Goal: Task Accomplishment & Management: Use online tool/utility

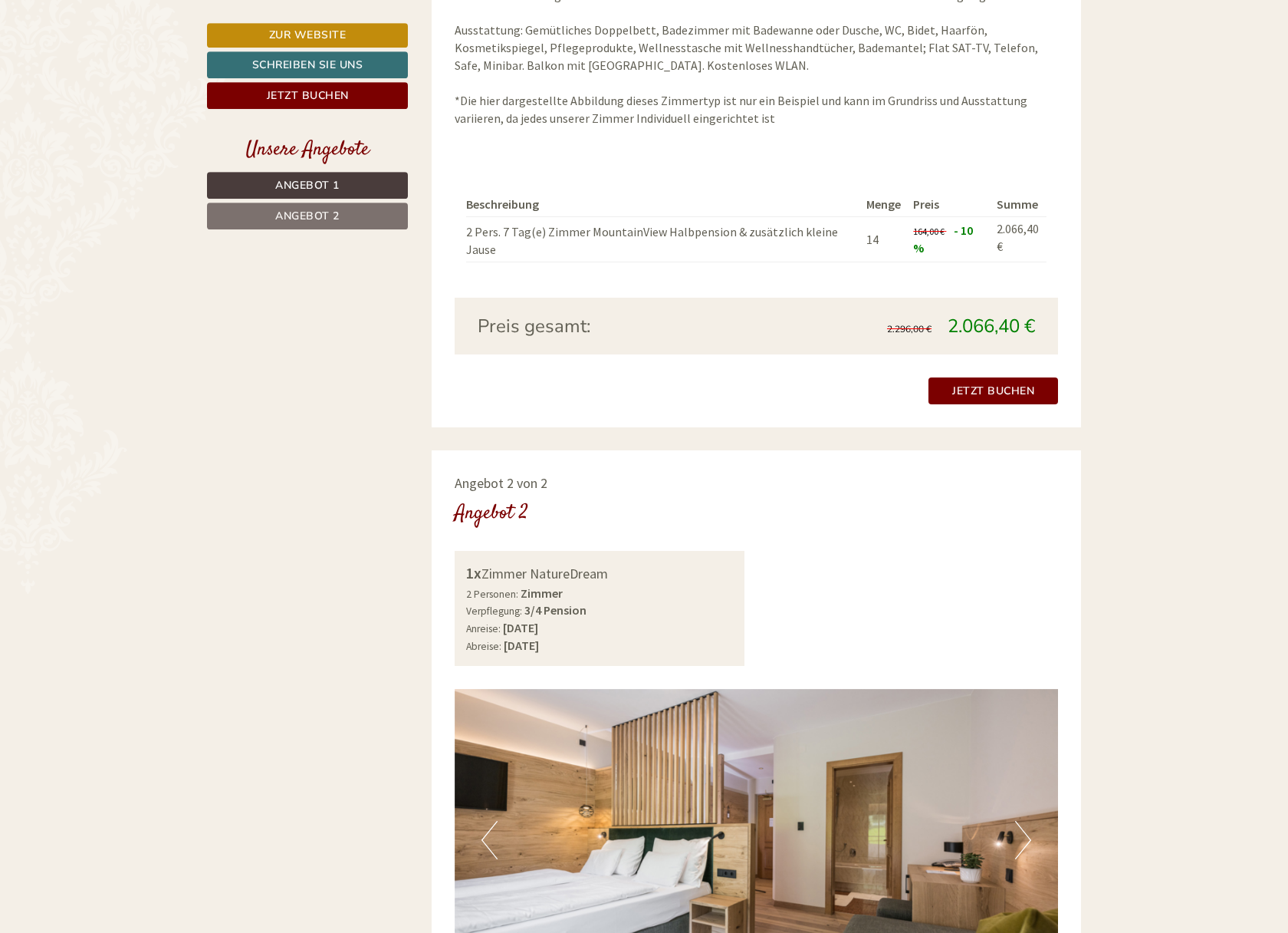
scroll to position [1800, 0]
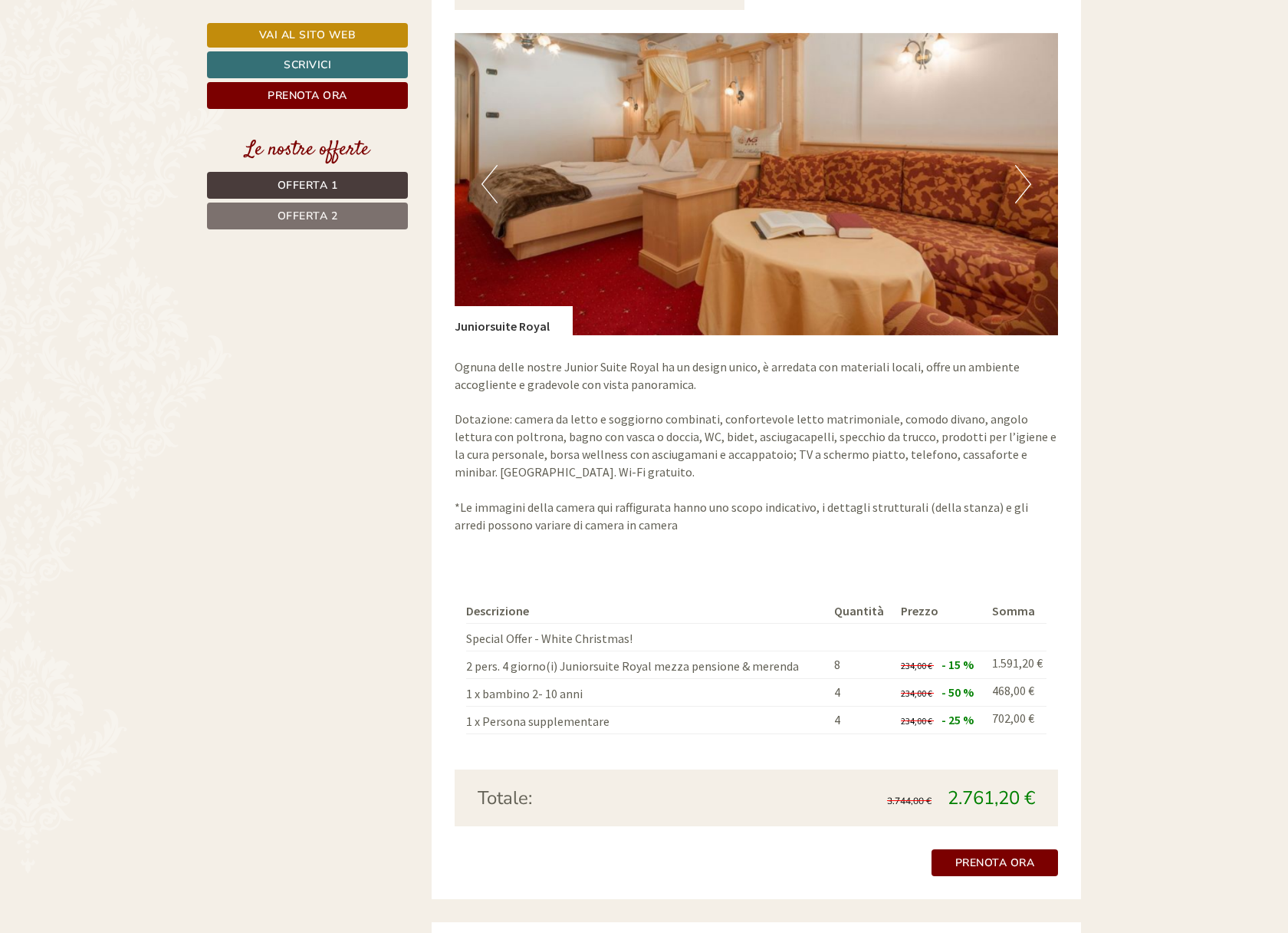
scroll to position [1487, 0]
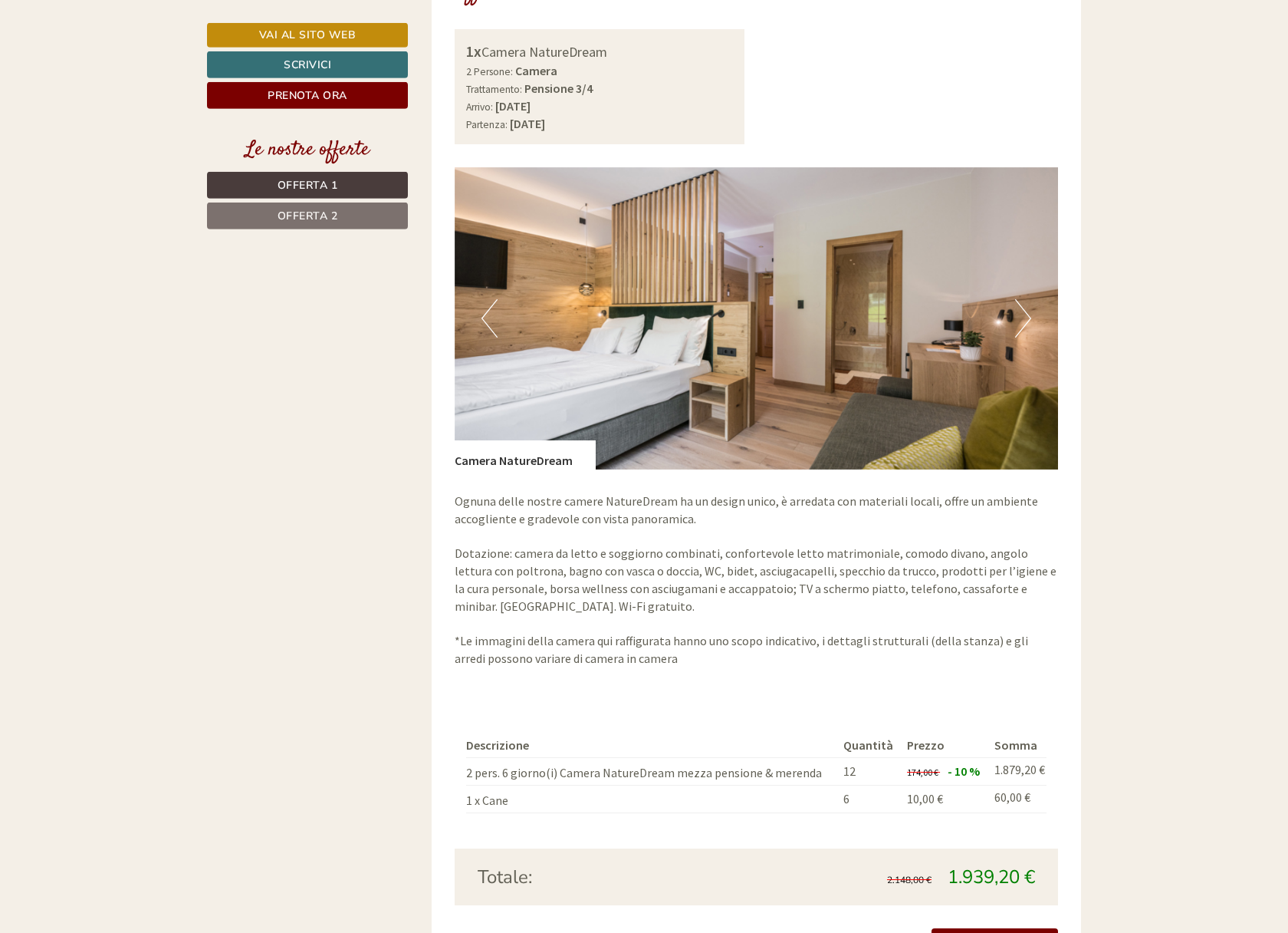
scroll to position [2192, 0]
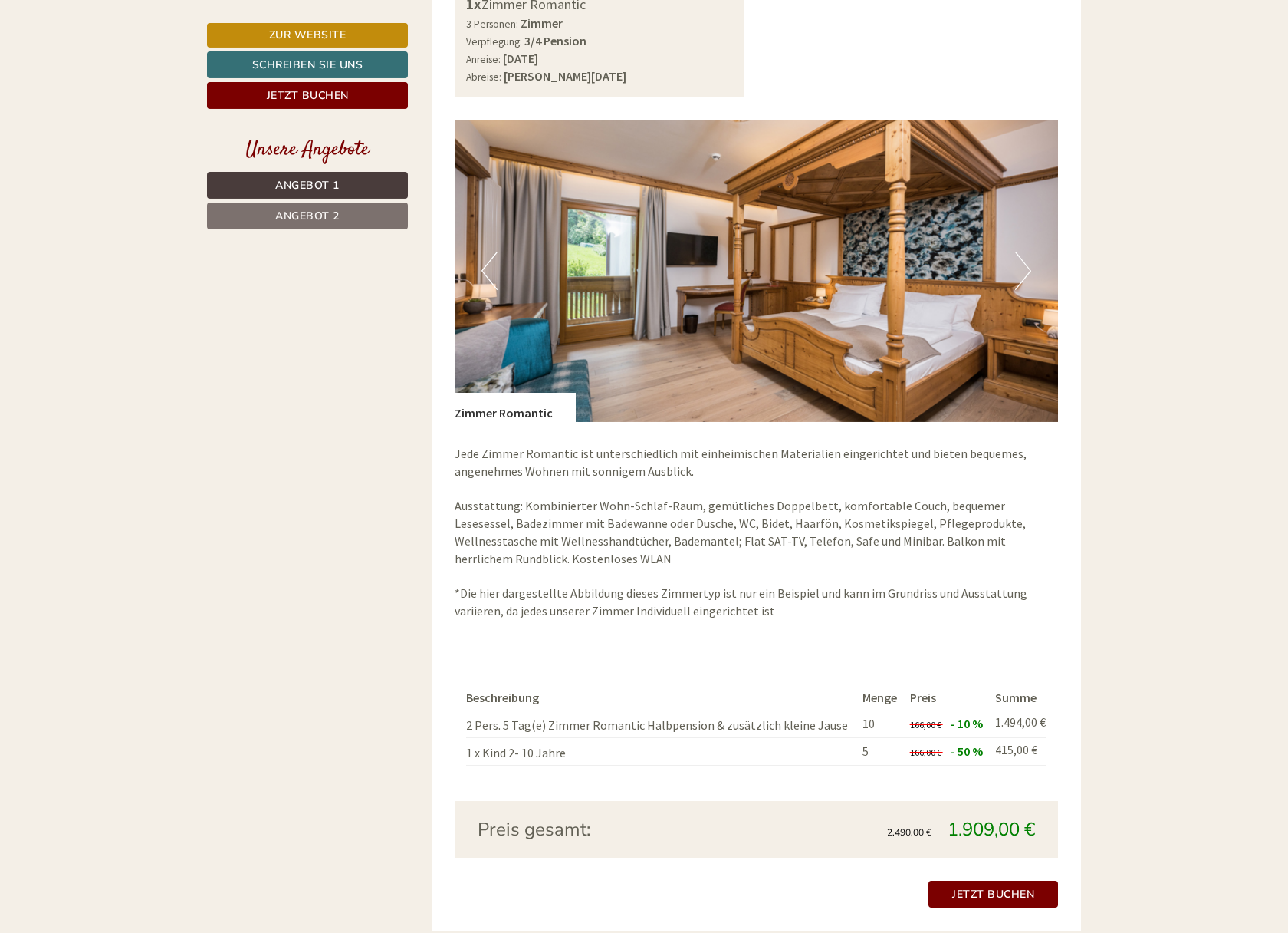
scroll to position [2192, 0]
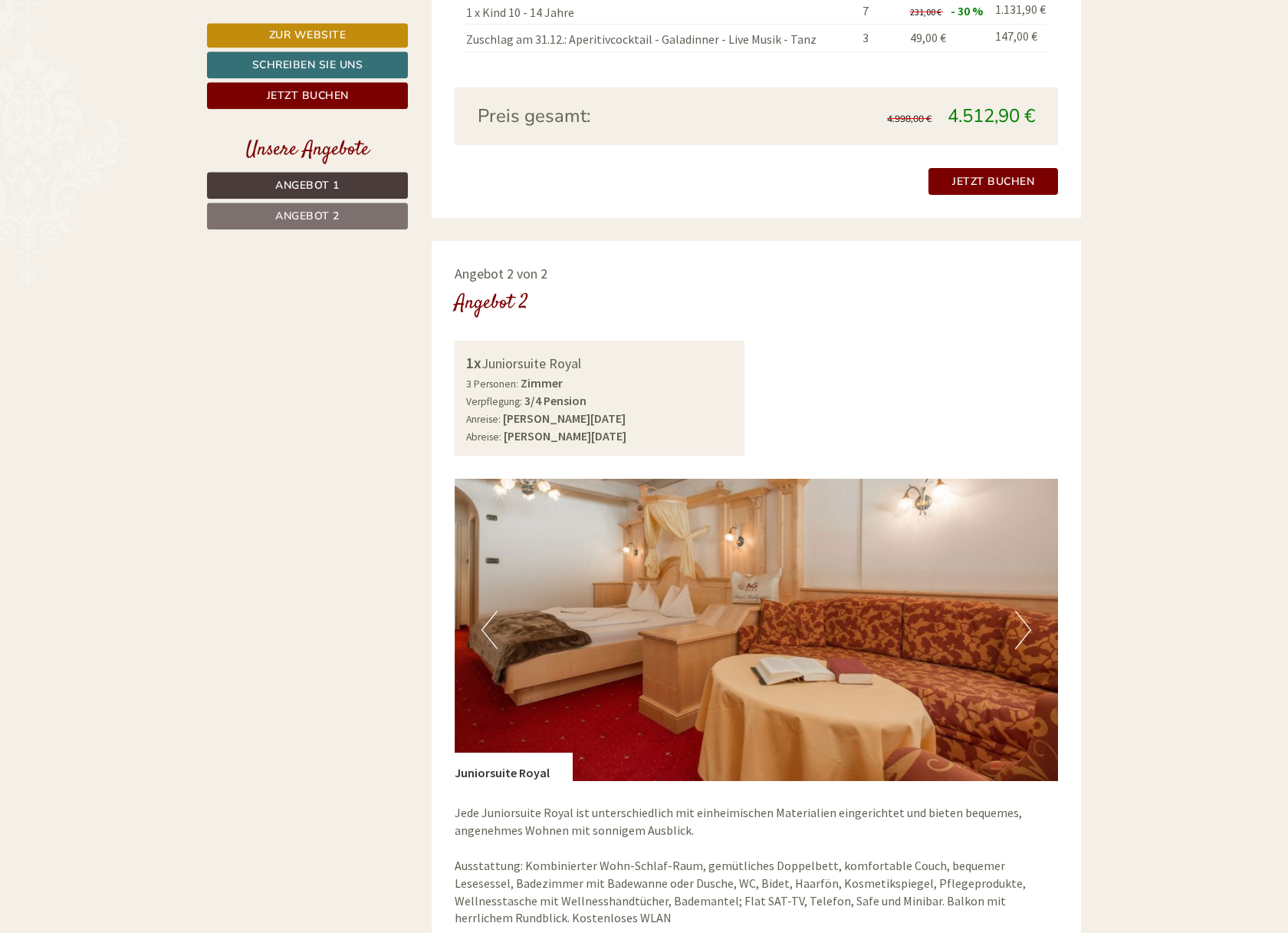
scroll to position [1721, 0]
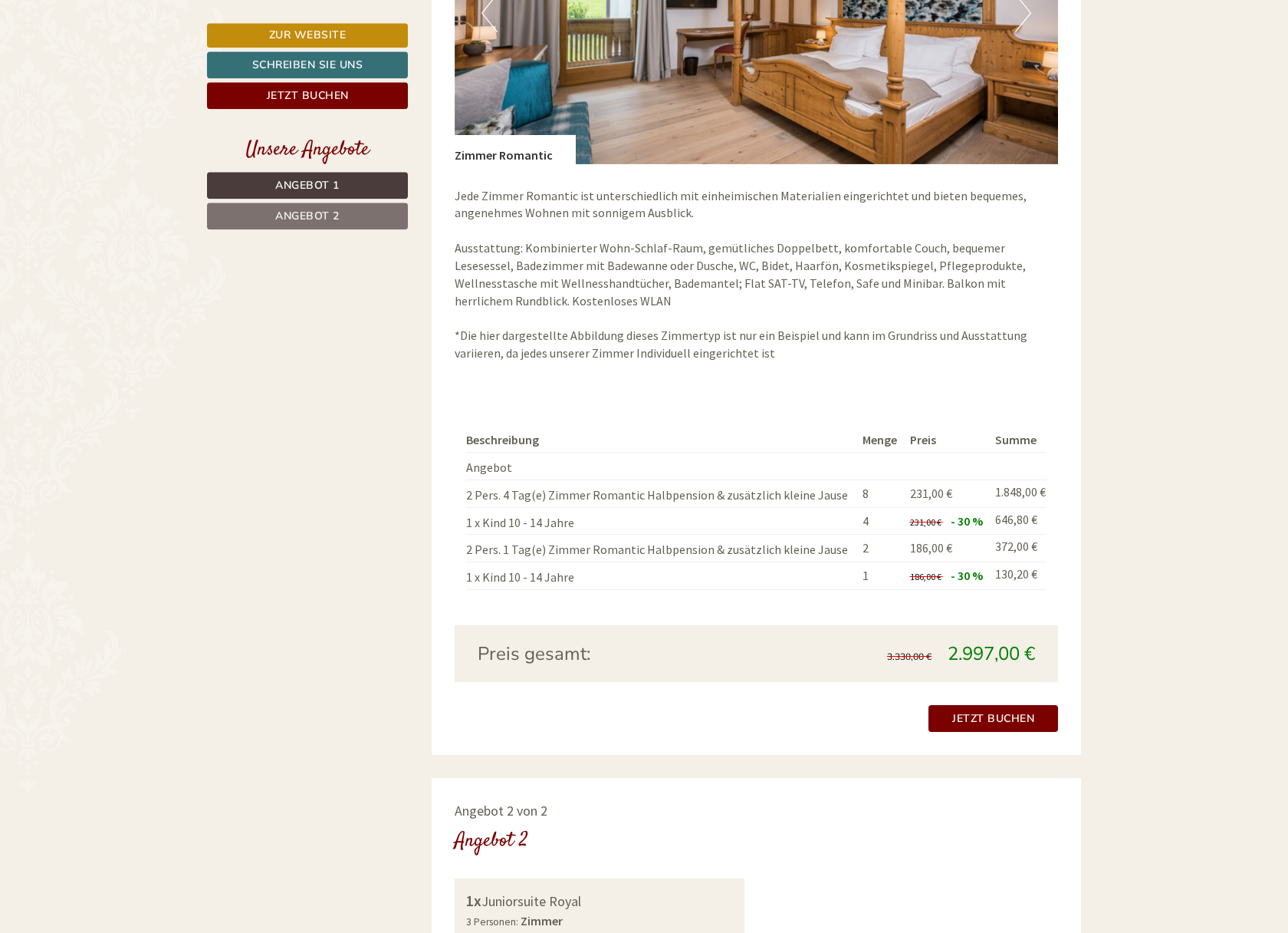
scroll to position [1330, 0]
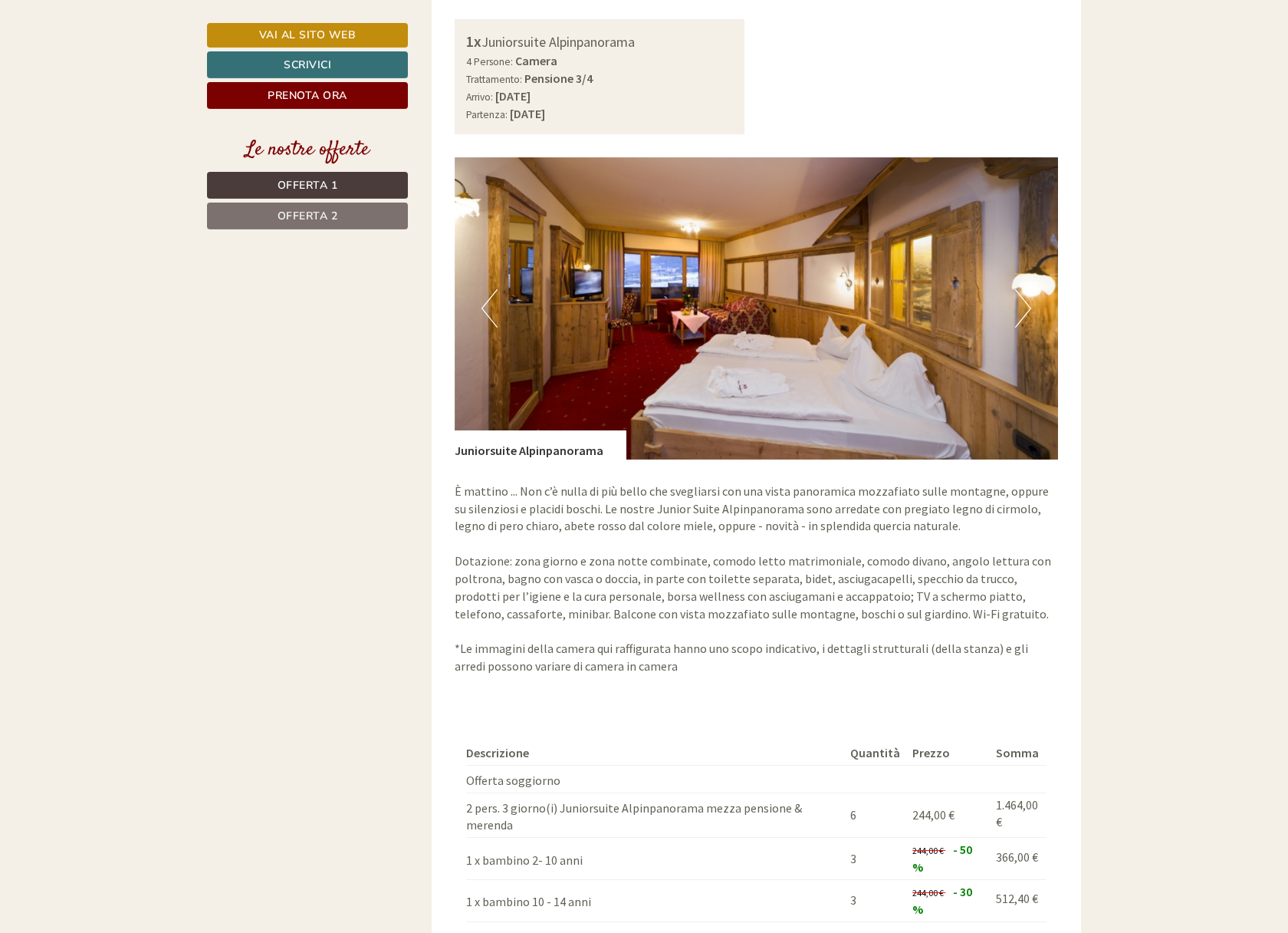
scroll to position [2270, 0]
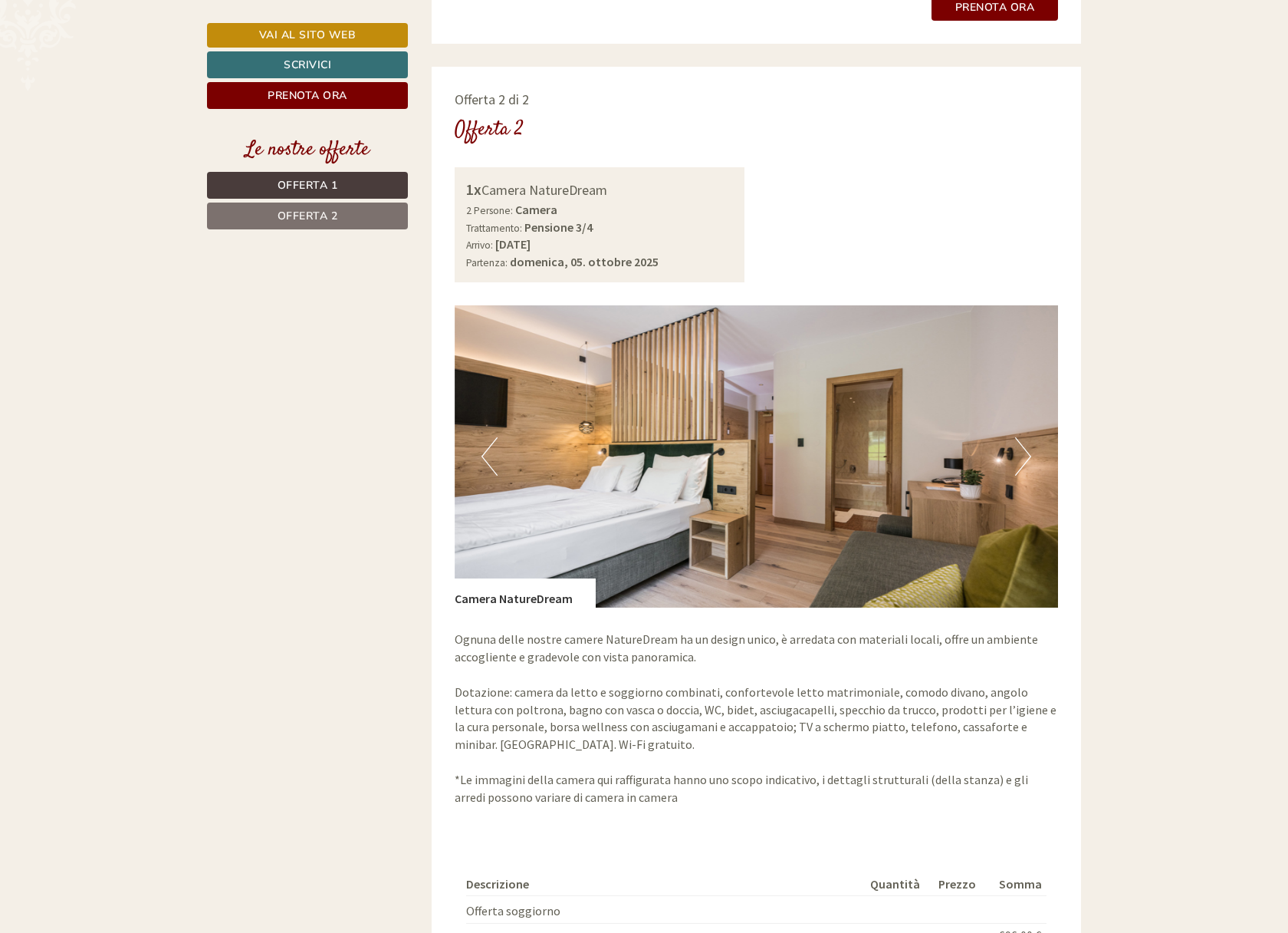
scroll to position [2348, 0]
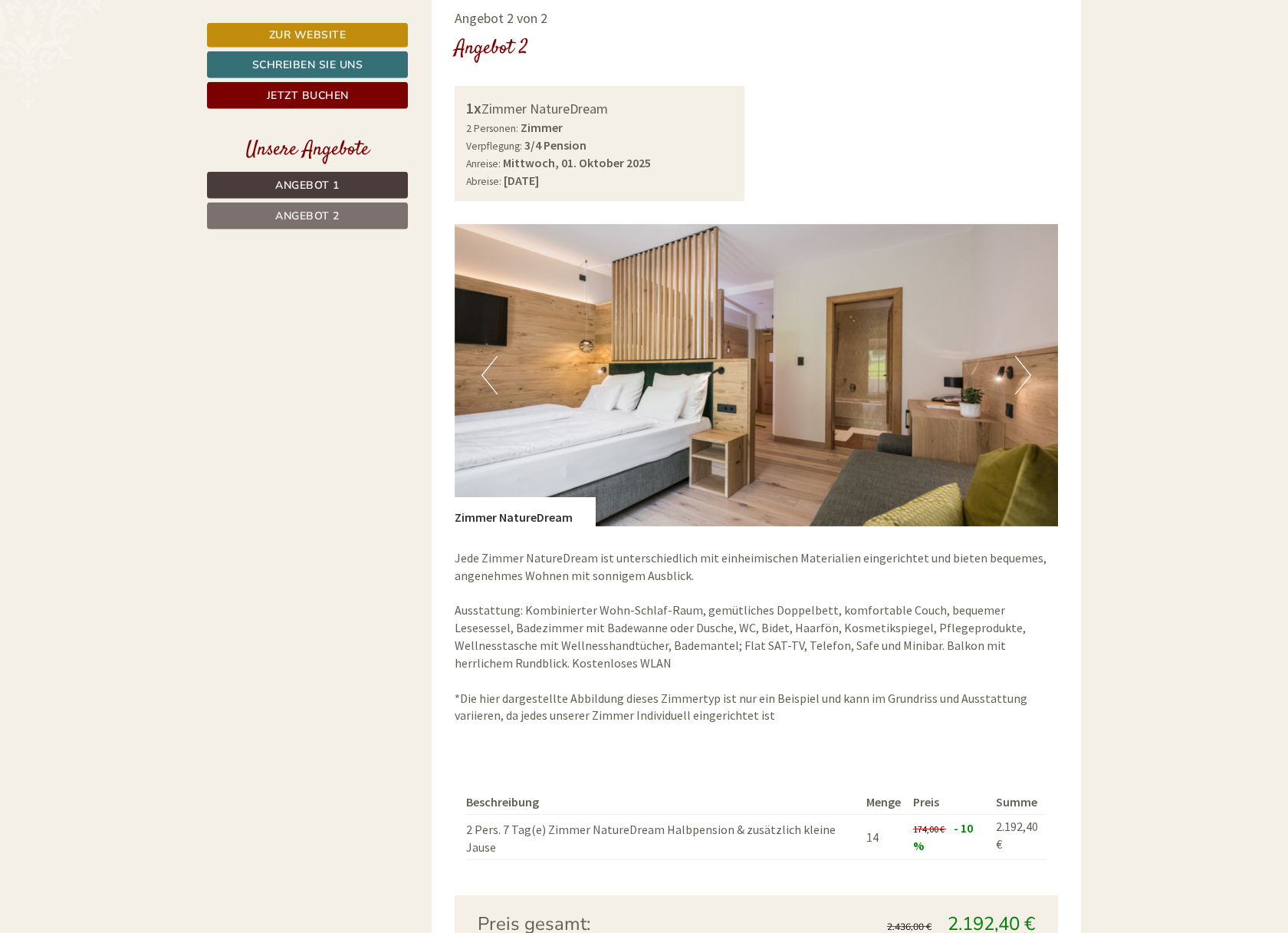
scroll to position [2192, 0]
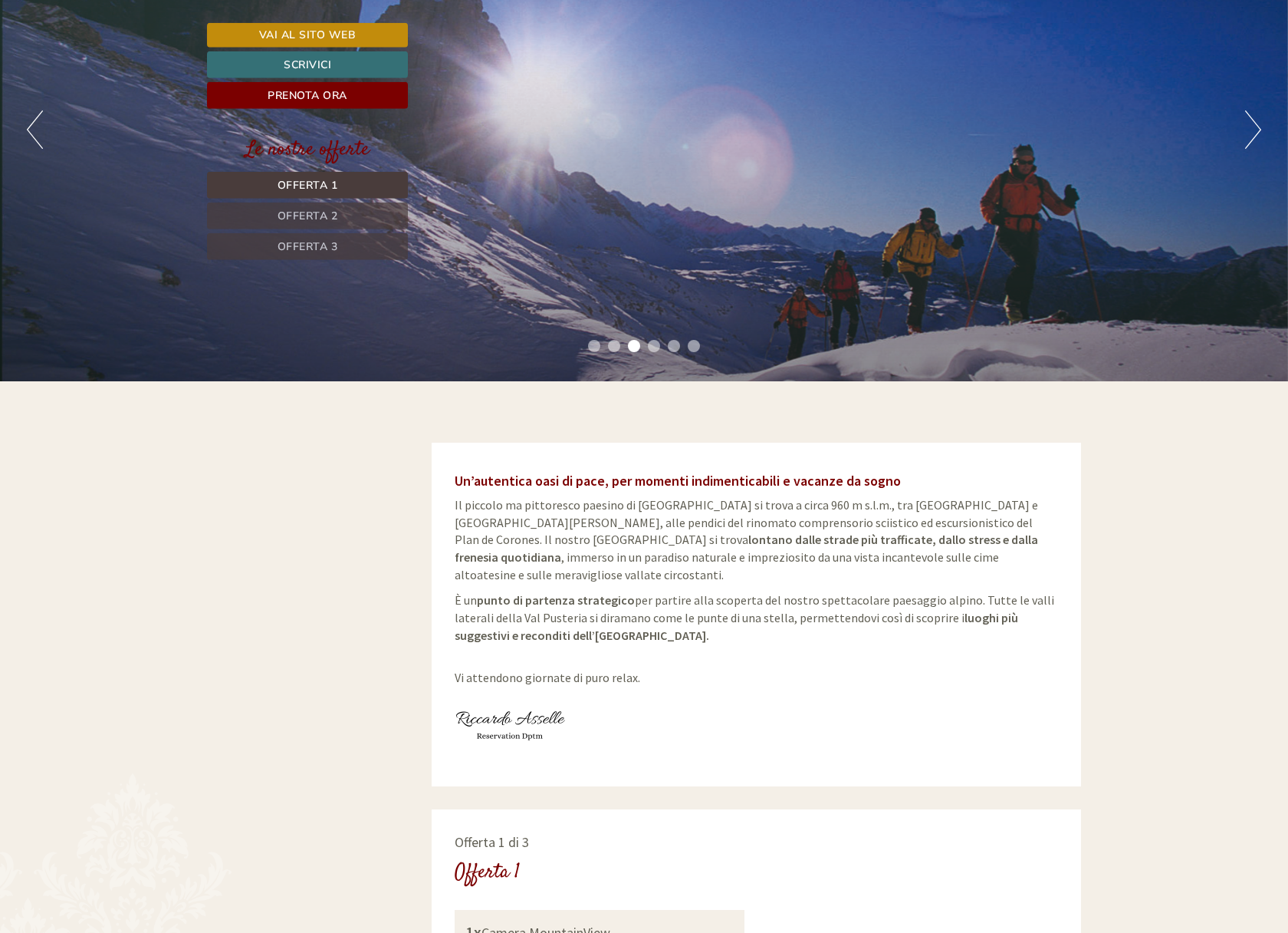
scroll to position [156, 0]
